Goal: Information Seeking & Learning: Learn about a topic

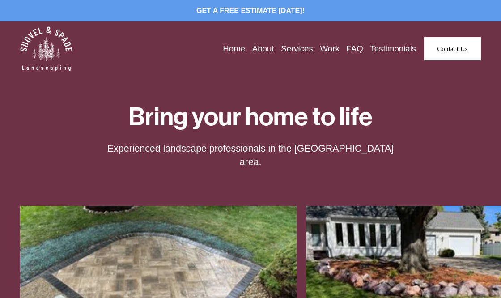
click at [387, 53] on link "Testimonials" at bounding box center [393, 48] width 46 height 13
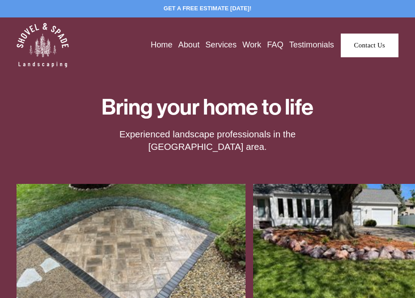
click at [269, 45] on link "FAQ" at bounding box center [275, 45] width 16 height 13
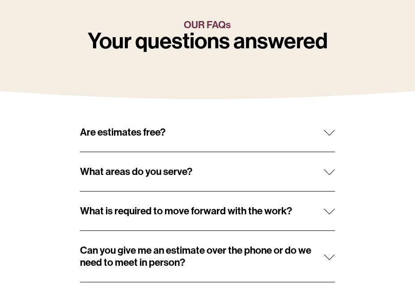
scroll to position [102, 0]
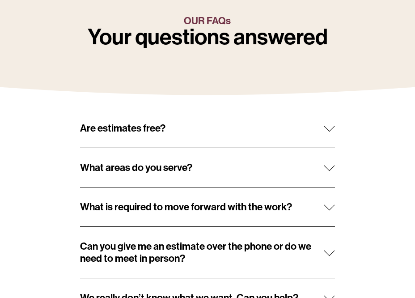
click at [331, 131] on div at bounding box center [329, 128] width 11 height 11
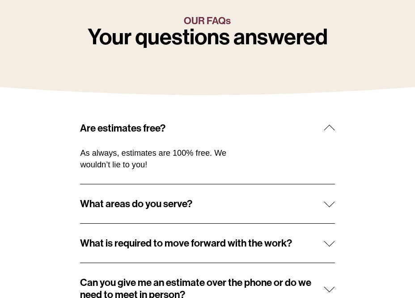
click at [331, 131] on div at bounding box center [329, 130] width 11 height 11
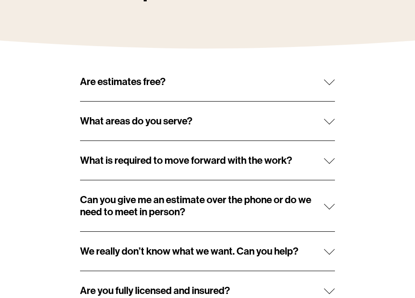
scroll to position [158, 0]
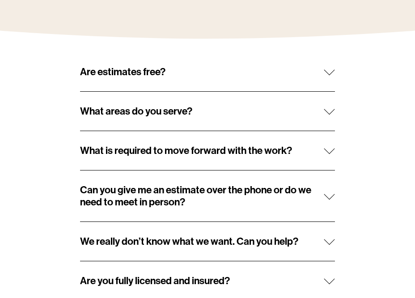
click at [331, 118] on button "What areas do you serve?" at bounding box center [207, 111] width 254 height 39
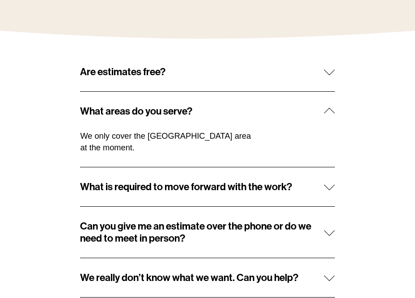
click at [331, 118] on button "What areas do you serve?" at bounding box center [207, 111] width 254 height 39
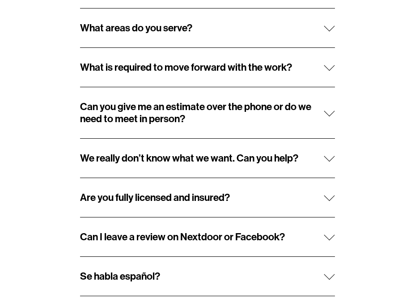
scroll to position [244, 0]
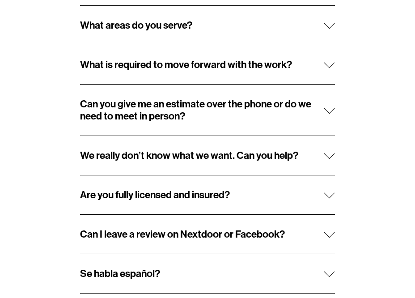
click at [329, 68] on div at bounding box center [329, 62] width 11 height 11
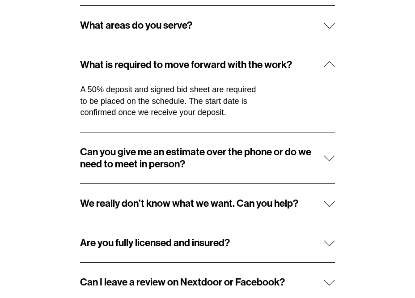
click at [329, 68] on div at bounding box center [329, 66] width 11 height 11
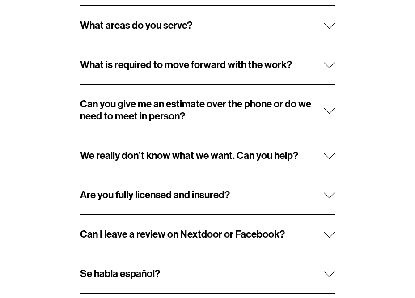
click at [314, 106] on span "Can you give me an estimate over the phone or do we need to meet in person?" at bounding box center [202, 110] width 244 height 24
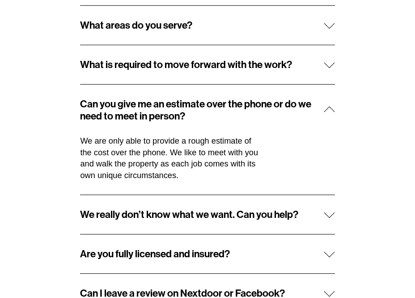
click at [330, 107] on div at bounding box center [329, 110] width 11 height 11
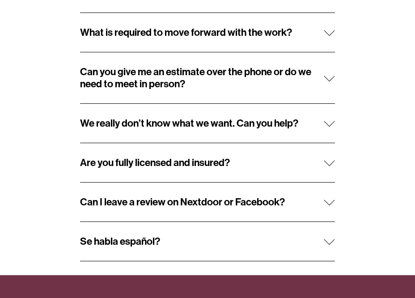
scroll to position [280, 0]
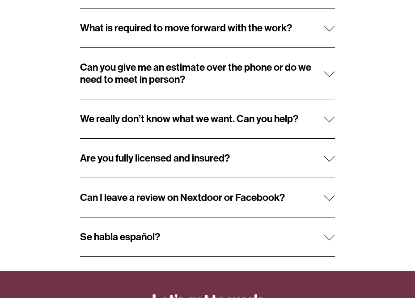
click at [332, 118] on div at bounding box center [329, 116] width 11 height 11
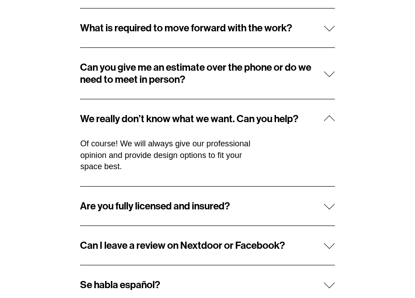
click at [332, 118] on div at bounding box center [329, 119] width 11 height 11
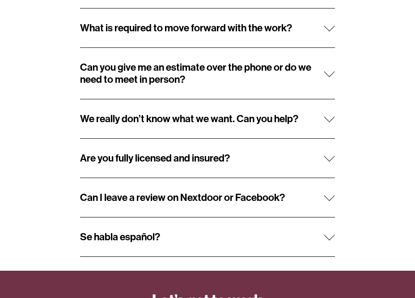
click at [331, 148] on button "Are you fully licensed and insured?" at bounding box center [207, 158] width 254 height 39
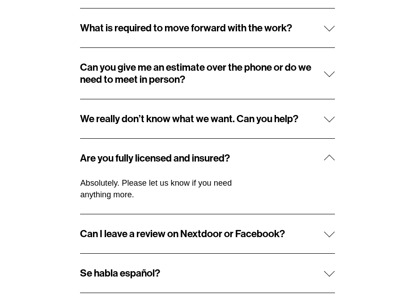
click at [332, 157] on div at bounding box center [329, 158] width 11 height 11
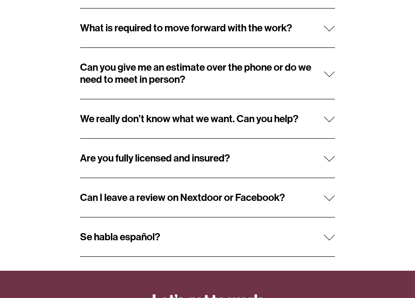
click at [335, 196] on div "Are estimates free? As always, estimates are 100% free. We wouldn’t lie to you!…" at bounding box center [207, 93] width 415 height 327
click at [323, 197] on span "Can I leave a review on Nextdoor or Facebook?" at bounding box center [202, 197] width 244 height 12
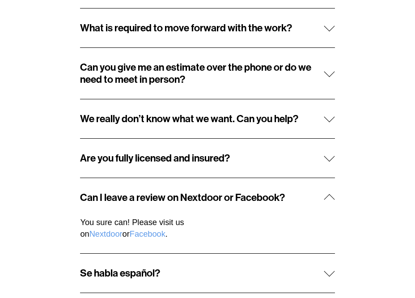
click at [323, 197] on span "Can I leave a review on Nextdoor or Facebook?" at bounding box center [202, 197] width 244 height 12
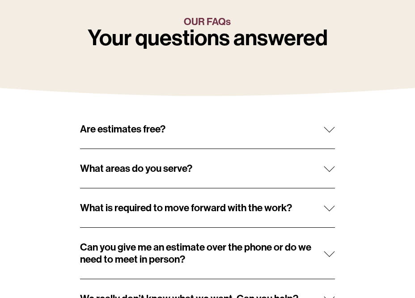
scroll to position [95, 0]
